Goal: Check status: Check status

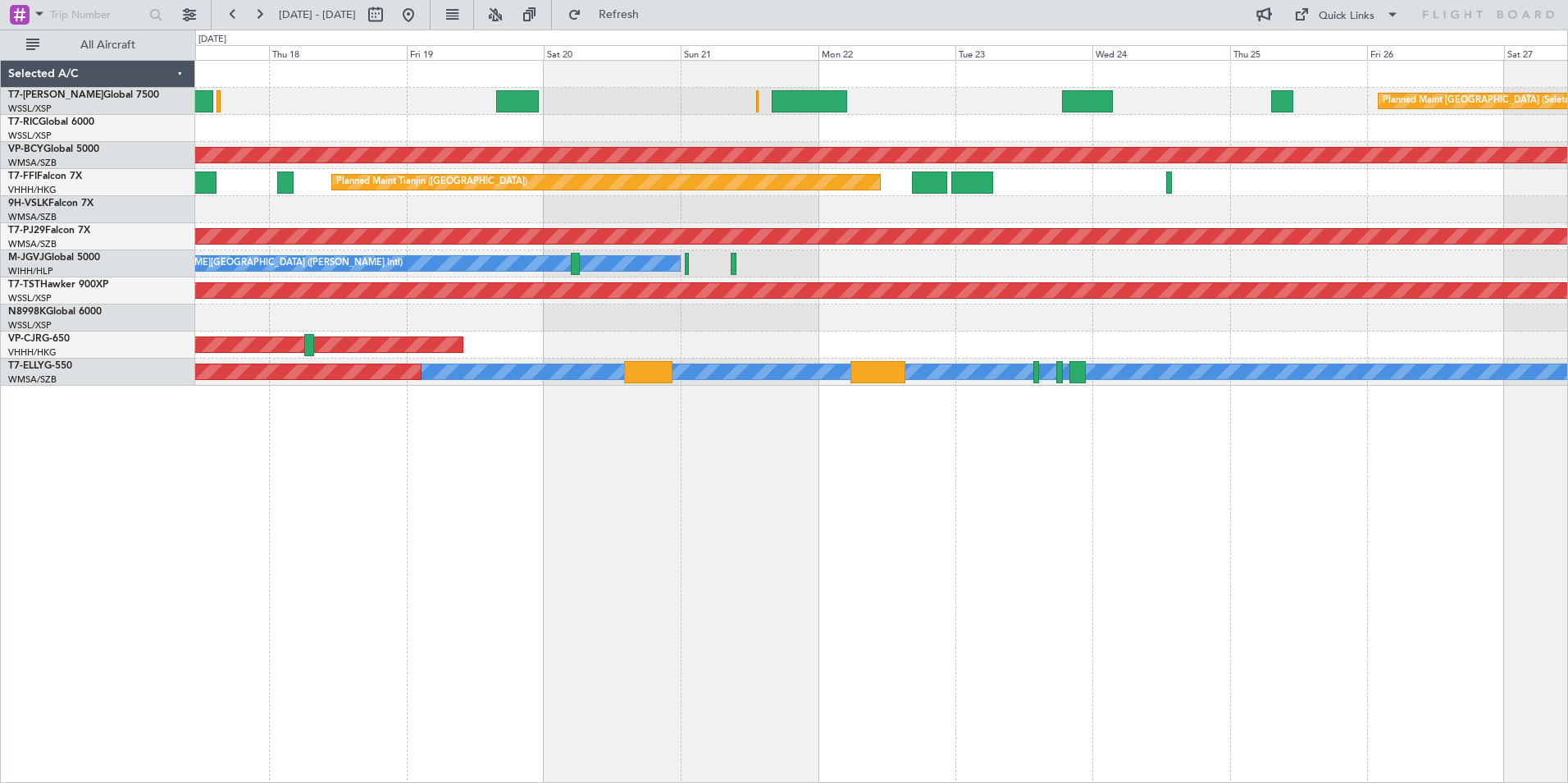
click at [784, 321] on div at bounding box center [881, 318] width 1372 height 27
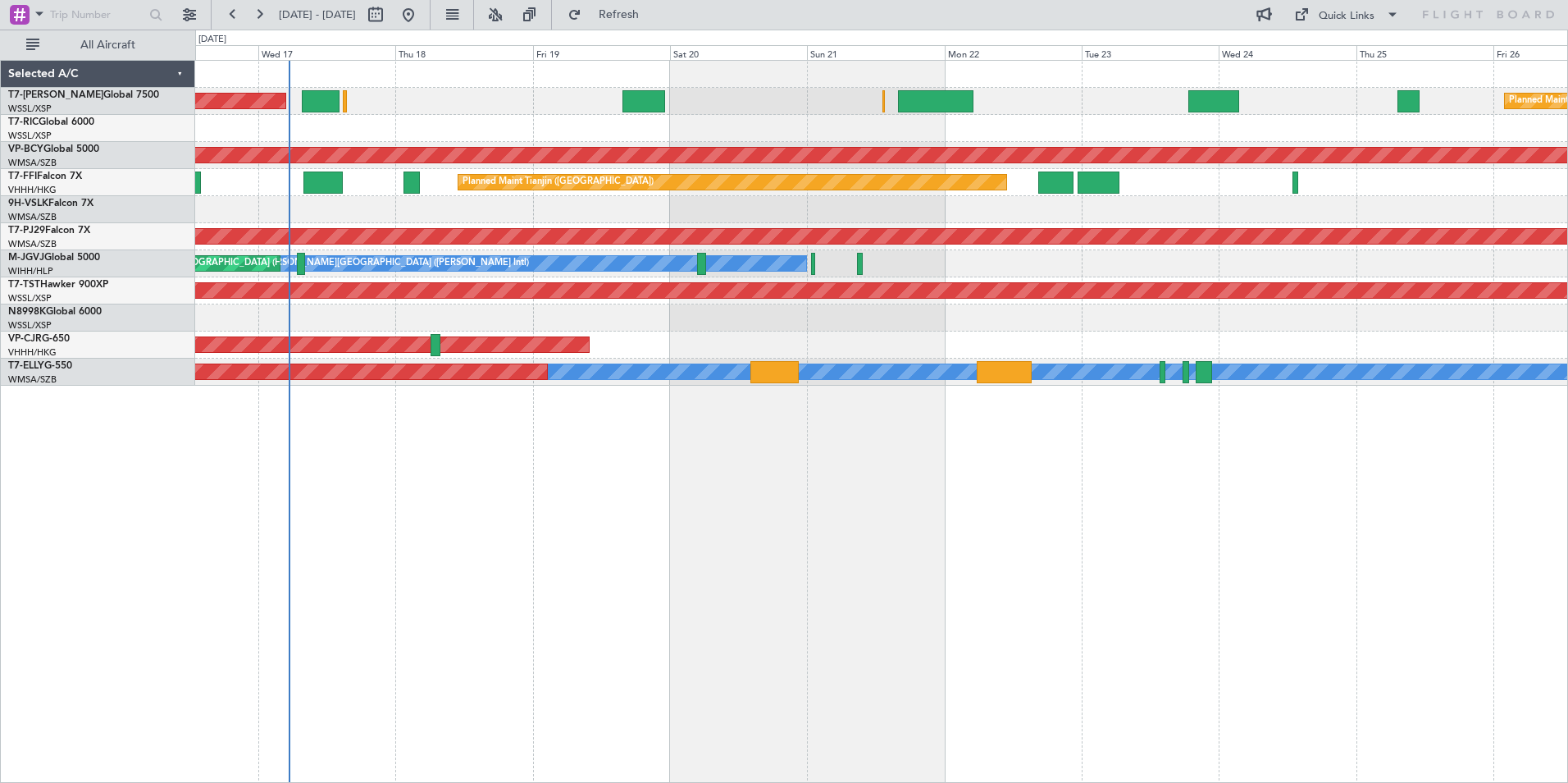
click at [891, 321] on div at bounding box center [881, 318] width 1372 height 27
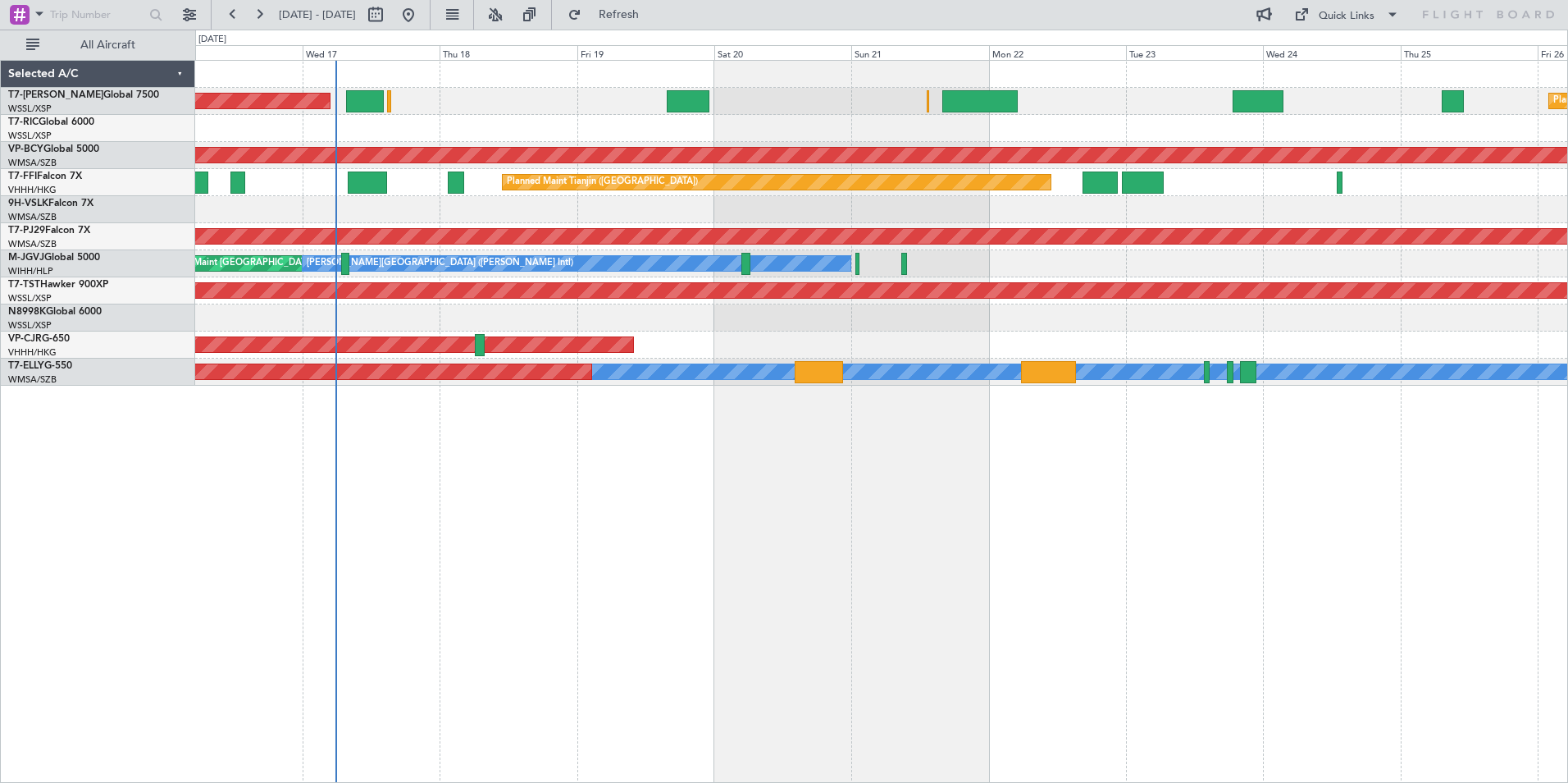
click at [605, 460] on div "Planned Maint [GEOGRAPHIC_DATA] (Seletar) Planned Maint [GEOGRAPHIC_DATA] (Sele…" at bounding box center [882, 421] width 1373 height 723
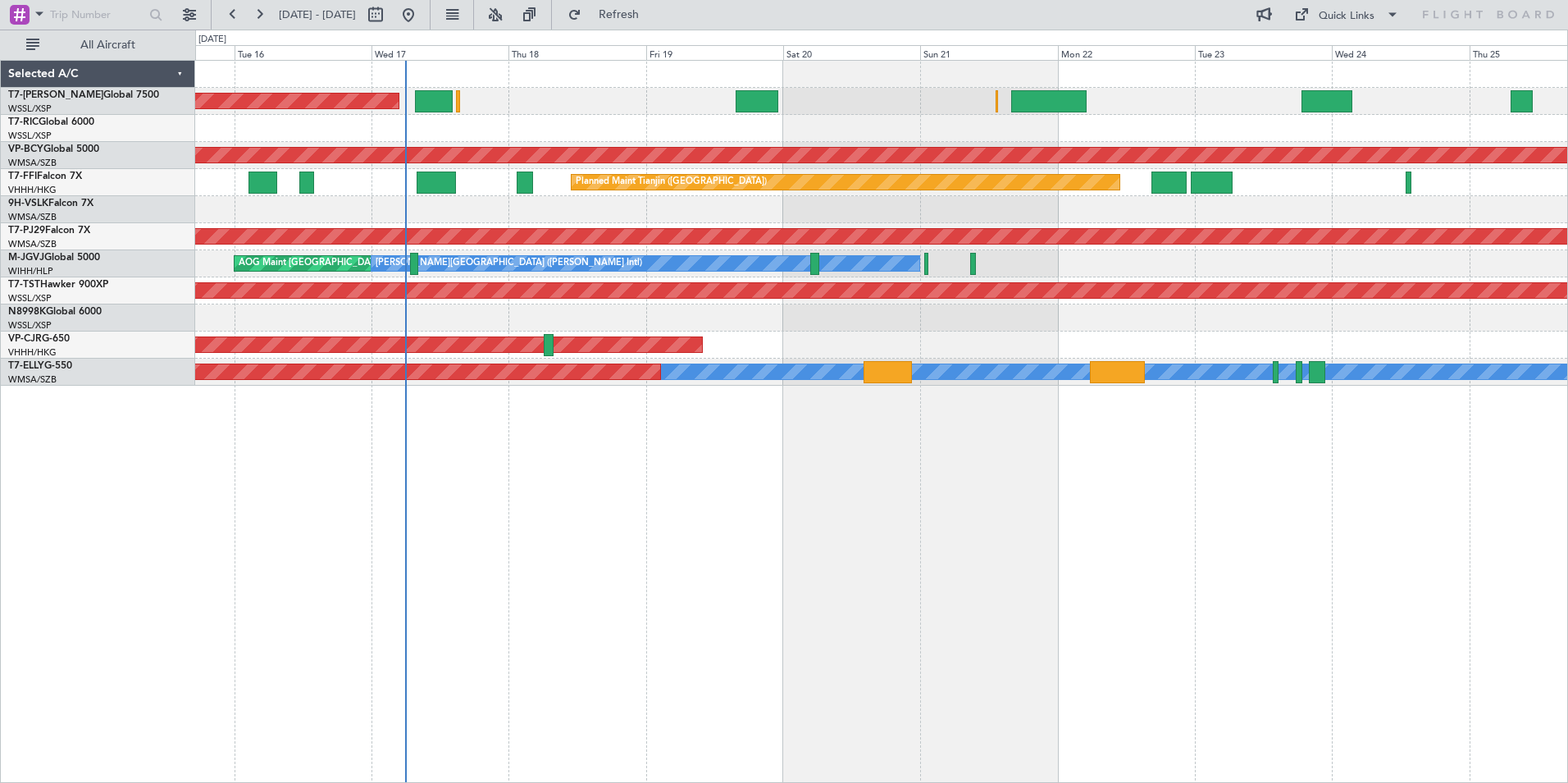
click at [420, 303] on div "Planned Maint [GEOGRAPHIC_DATA] (Seletar)" at bounding box center [881, 291] width 1372 height 27
click at [654, 21] on span "Refresh" at bounding box center [619, 15] width 69 height 12
